Goal: Information Seeking & Learning: Understand process/instructions

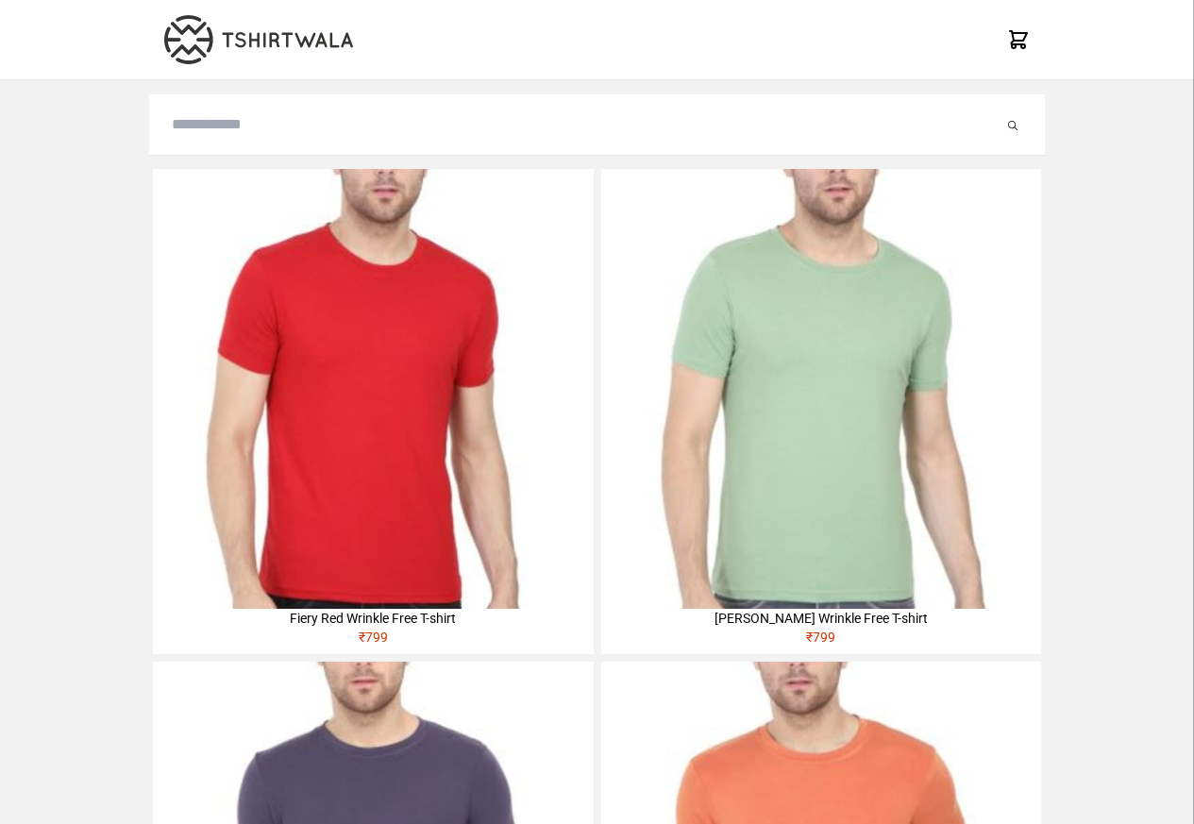
click at [222, 291] on img at bounding box center [373, 389] width 440 height 440
